Goal: Task Accomplishment & Management: Manage account settings

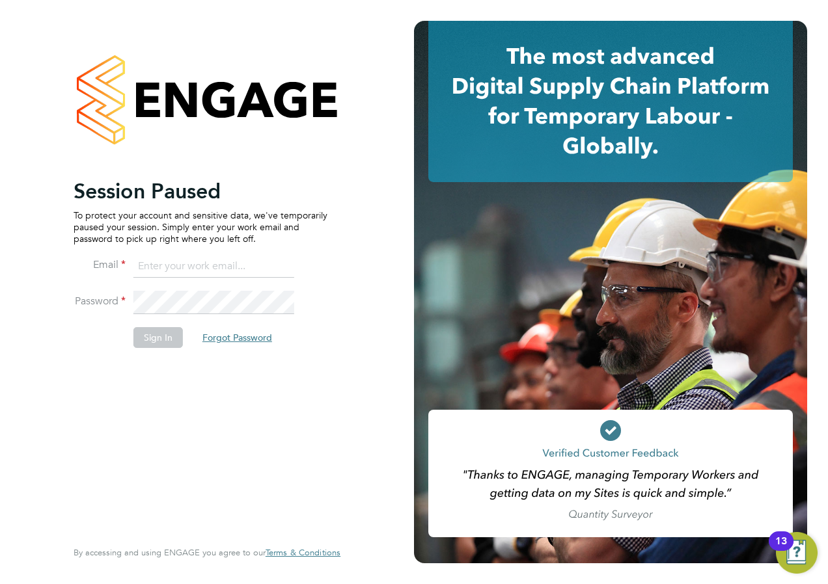
click at [211, 339] on button "Forgot Password" at bounding box center [237, 337] width 90 height 21
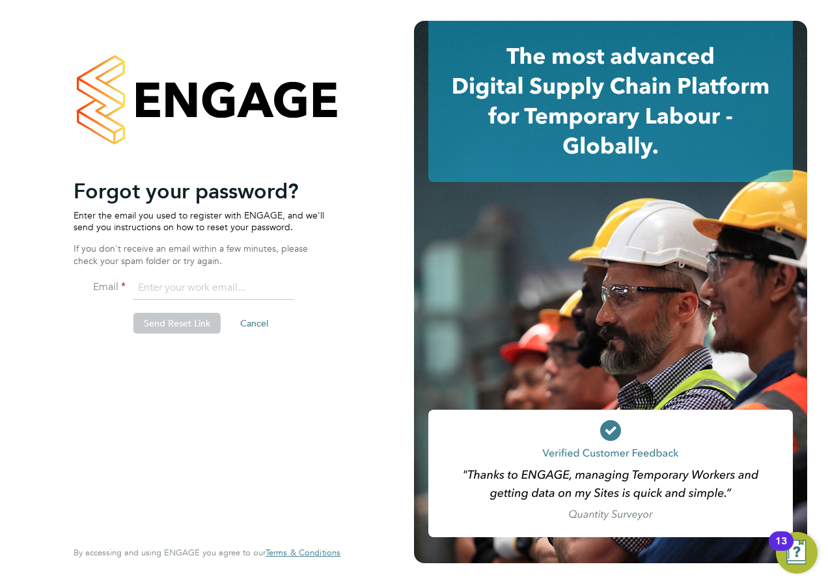
click at [177, 289] on input "email" at bounding box center [213, 288] width 161 height 23
click at [139, 411] on div "Session Paused To protect your account and sensitive data, we've temporarily pa…" at bounding box center [201, 357] width 254 height 358
drag, startPoint x: 169, startPoint y: 291, endPoint x: 138, endPoint y: 288, distance: 31.3
click at [138, 288] on input "[PERSON_NAME][EMAIL_ADDRESS][DOMAIN_NAME]" at bounding box center [213, 288] width 161 height 23
type input "[EMAIL_ADDRESS][DOMAIN_NAME]"
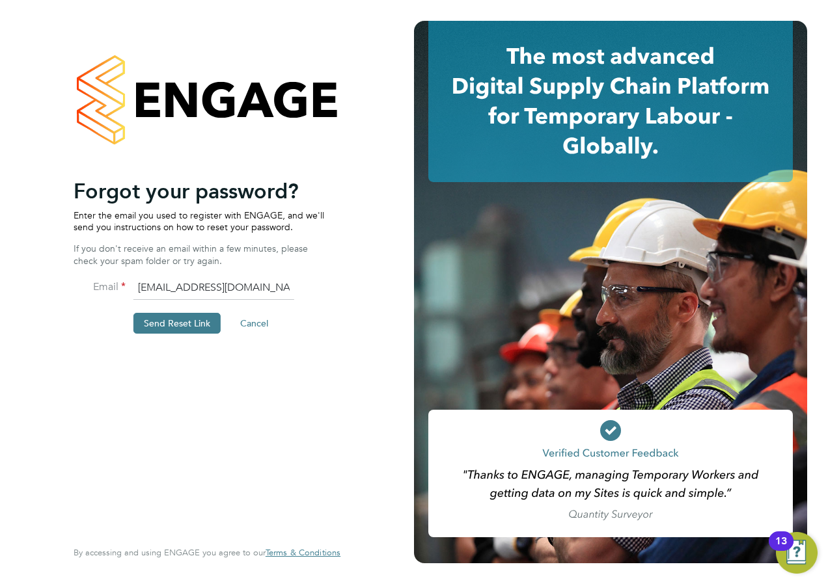
click at [189, 376] on div "Session Paused To protect your account and sensitive data, we've temporarily pa…" at bounding box center [201, 357] width 254 height 358
click at [180, 323] on button "Send Reset Link" at bounding box center [176, 323] width 87 height 21
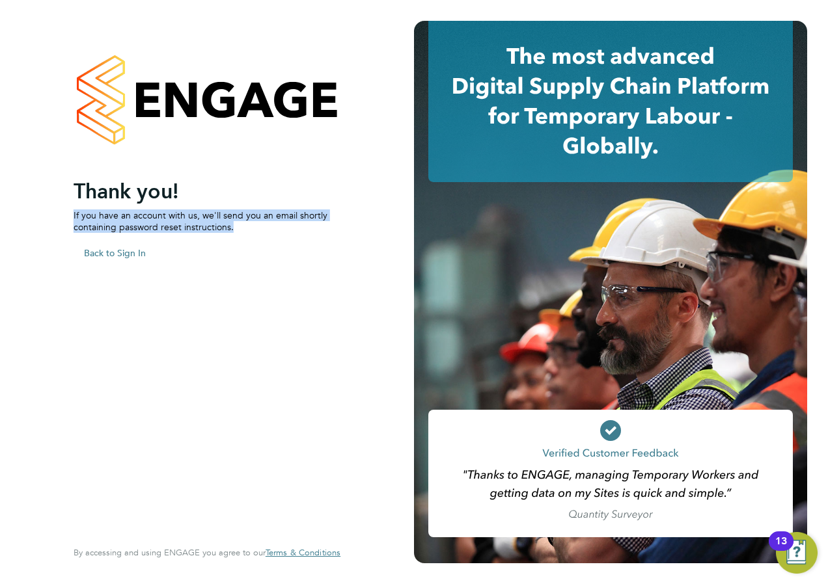
drag, startPoint x: 241, startPoint y: 224, endPoint x: 69, endPoint y: 210, distance: 172.4
click at [69, 210] on div "Session Paused To protect your account and sensitive data, we've temporarily pa…" at bounding box center [207, 292] width 319 height 584
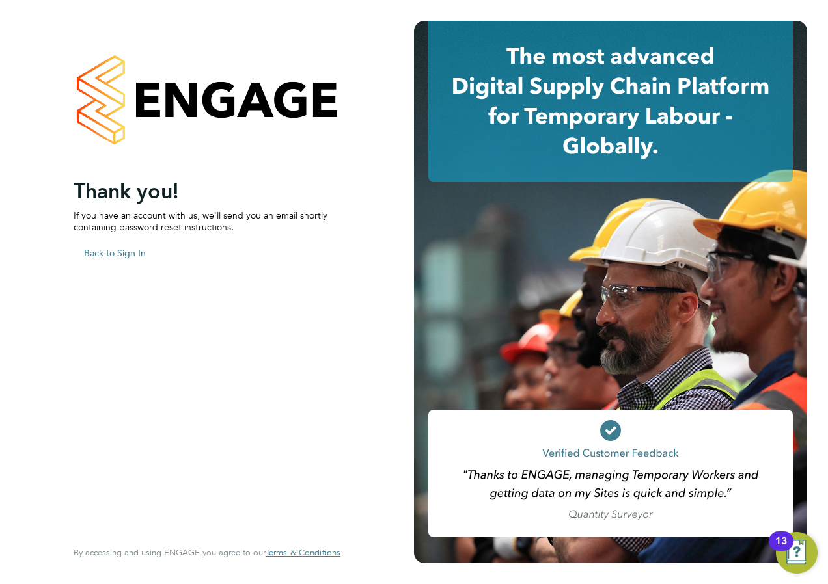
drag, startPoint x: 69, startPoint y: 210, endPoint x: 69, endPoint y: 275, distance: 65.1
click at [69, 275] on div "Session Paused To protect your account and sensitive data, we've temporarily pa…" at bounding box center [207, 292] width 319 height 584
